Goal: Learn about a topic: Learn about a topic

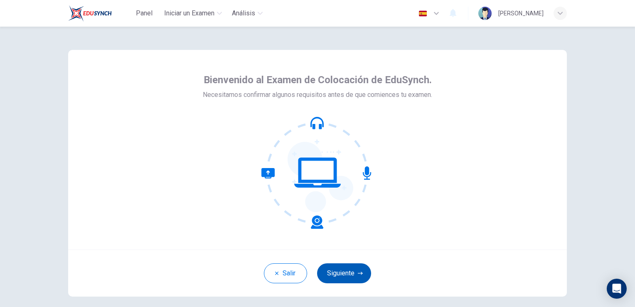
click at [341, 272] on button "Siguiente" at bounding box center [344, 273] width 54 height 20
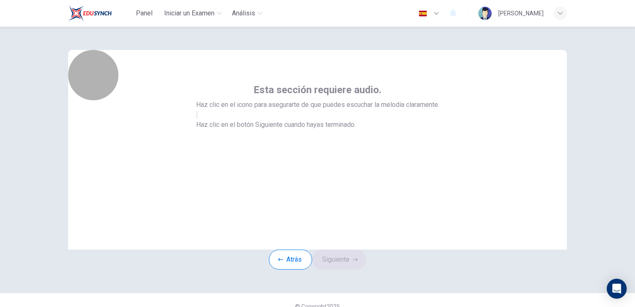
click at [197, 117] on icon "button" at bounding box center [197, 117] width 0 height 0
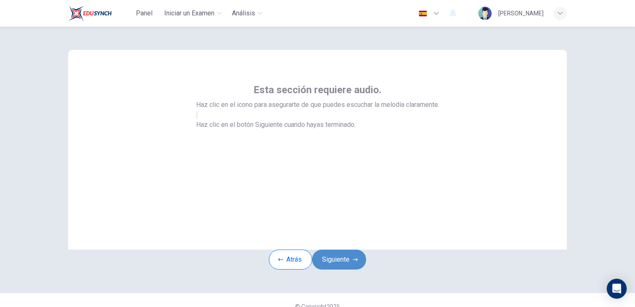
click at [344, 269] on button "Siguiente" at bounding box center [339, 259] width 54 height 20
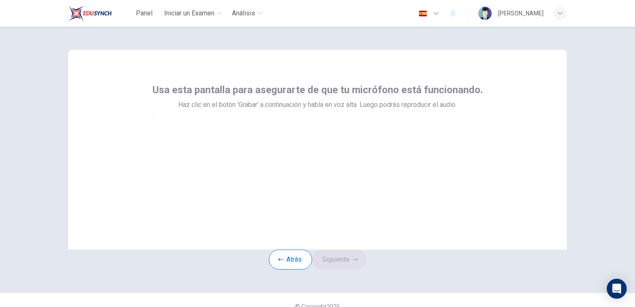
click at [317, 120] on div at bounding box center [317, 115] width 330 height 10
click at [165, 128] on h6 "Grabar" at bounding box center [159, 126] width 12 height 4
click at [167, 179] on h6 "Detener" at bounding box center [160, 181] width 14 height 4
click at [169, 128] on div "button" at bounding box center [169, 125] width 0 height 6
click at [353, 269] on button "Siguiente" at bounding box center [339, 259] width 54 height 20
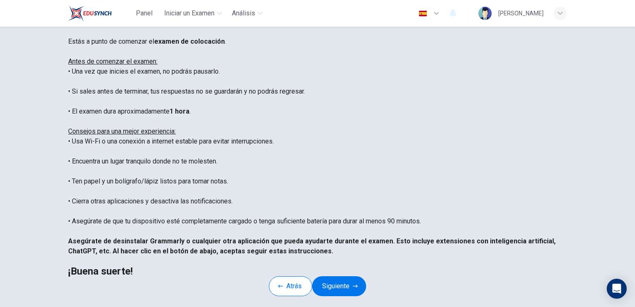
scroll to position [125, 0]
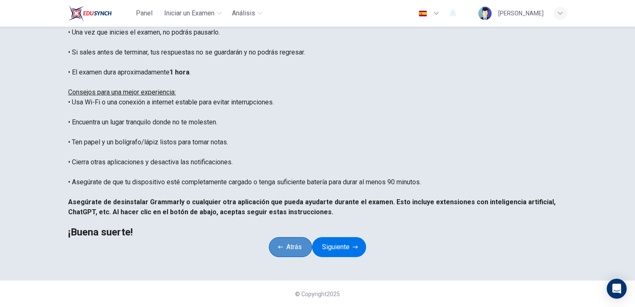
click at [281, 257] on button "Atrás" at bounding box center [290, 247] width 43 height 20
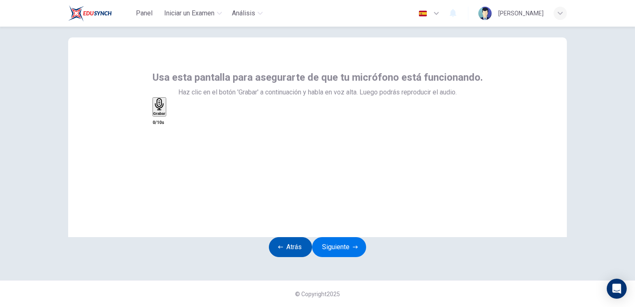
click at [282, 237] on button "Atrás" at bounding box center [290, 247] width 43 height 20
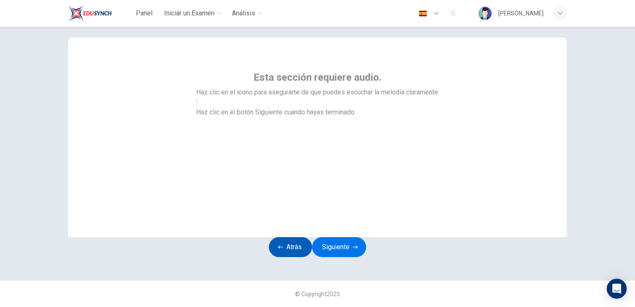
click at [282, 237] on button "Atrás" at bounding box center [290, 247] width 43 height 20
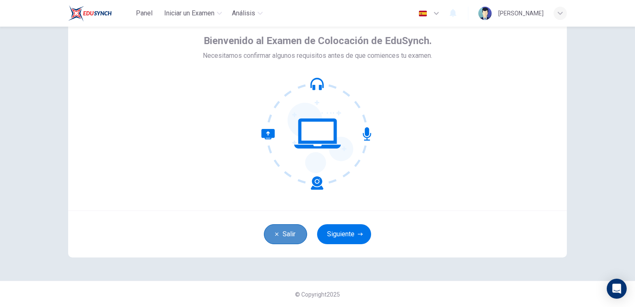
click at [282, 236] on button "Salir" at bounding box center [285, 234] width 43 height 20
